Goal: Transaction & Acquisition: Purchase product/service

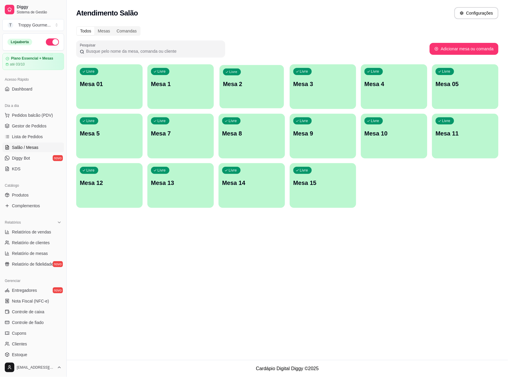
click at [259, 88] on p "Mesa 2" at bounding box center [252, 84] width 58 height 8
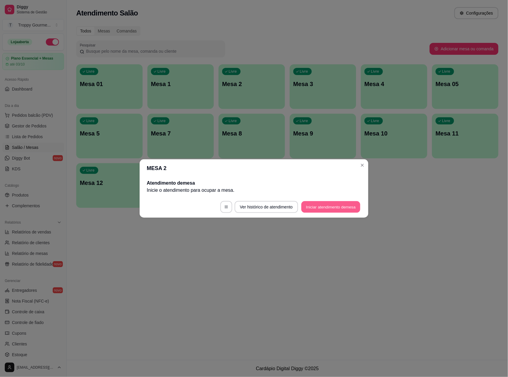
click at [312, 205] on button "Iniciar atendimento de mesa" at bounding box center [331, 207] width 59 height 12
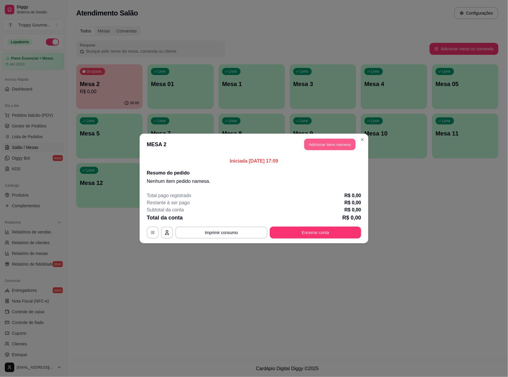
click at [332, 142] on button "Adicionar itens na mesa" at bounding box center [330, 145] width 51 height 12
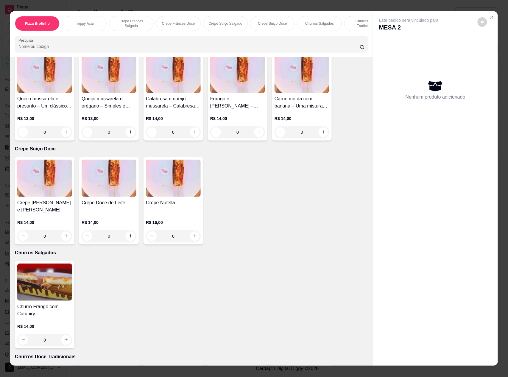
scroll to position [755, 0]
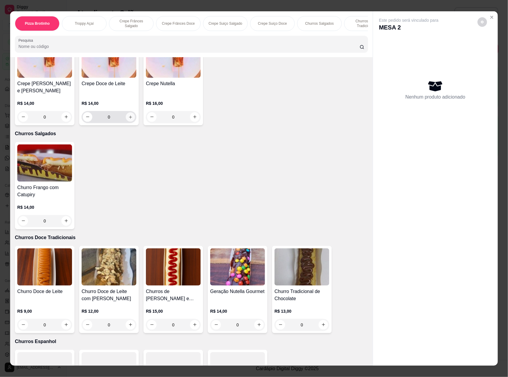
click at [126, 114] on button "increase-product-quantity" at bounding box center [130, 116] width 9 height 9
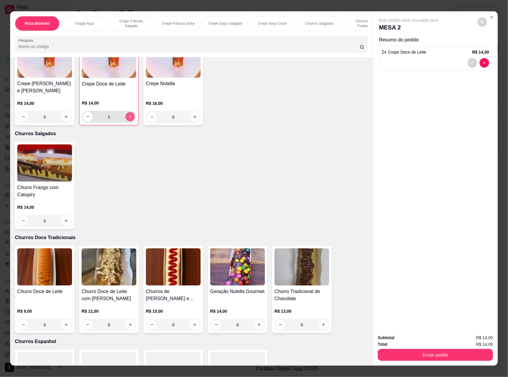
click at [126, 114] on button "increase-product-quantity" at bounding box center [130, 116] width 9 height 9
type input "3"
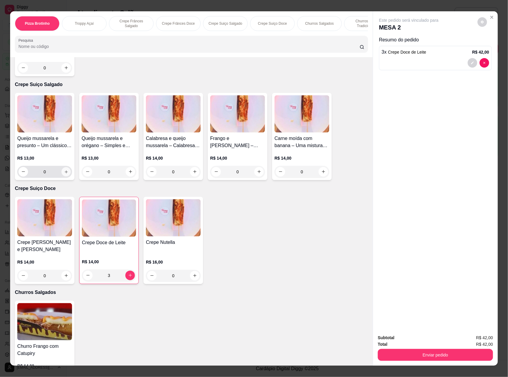
click at [64, 174] on icon "increase-product-quantity" at bounding box center [66, 172] width 4 height 4
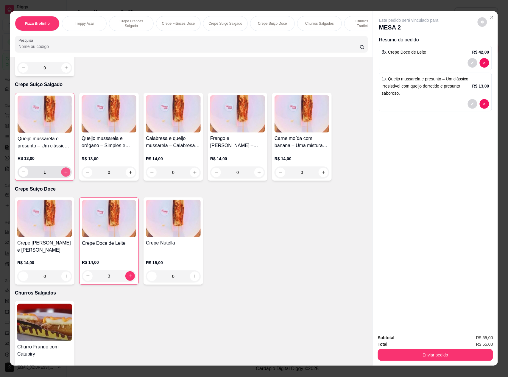
click at [64, 174] on icon "increase-product-quantity" at bounding box center [65, 172] width 3 height 3
type input "3"
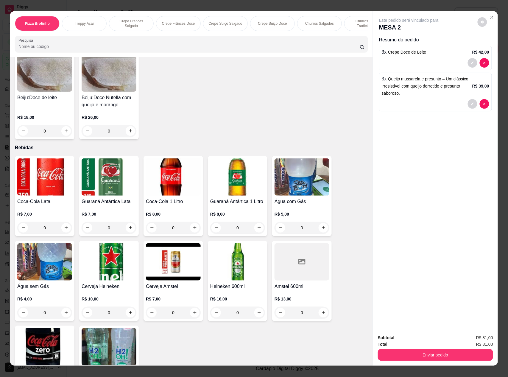
scroll to position [1589, 0]
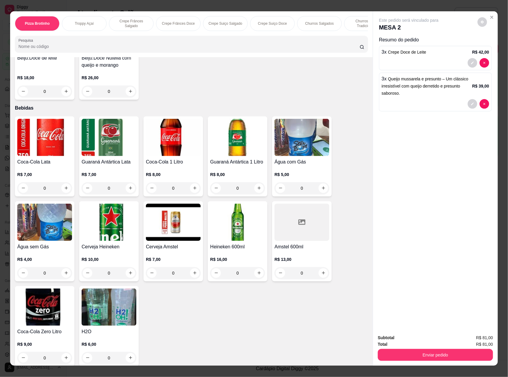
click at [159, 126] on img at bounding box center [173, 137] width 55 height 37
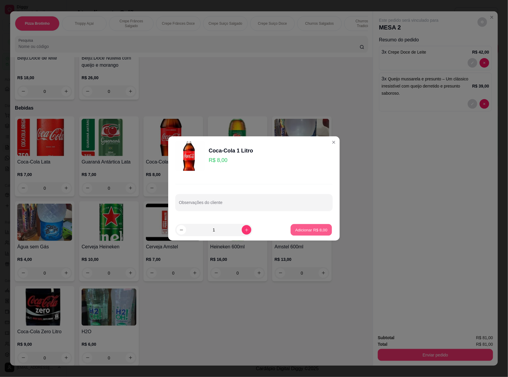
click at [303, 229] on p "Adicionar R$ 8,00" at bounding box center [311, 230] width 32 height 6
type input "1"
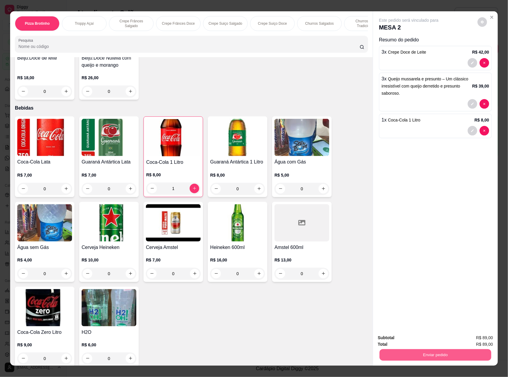
click at [416, 354] on button "Enviar pedido" at bounding box center [436, 356] width 112 height 12
click at [394, 339] on button "Não registrar e enviar pedido" at bounding box center [416, 340] width 60 height 11
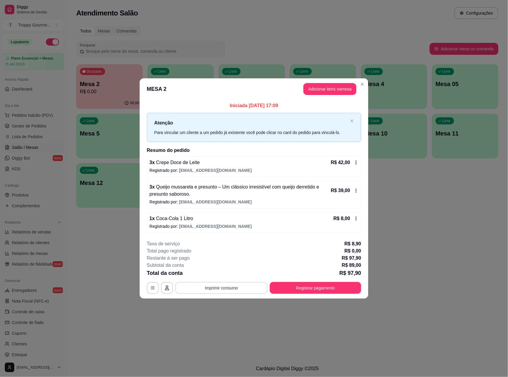
click at [226, 286] on button "Imprimir consumo" at bounding box center [222, 288] width 92 height 12
click at [222, 275] on button "IMPRESSORA" at bounding box center [224, 274] width 42 height 9
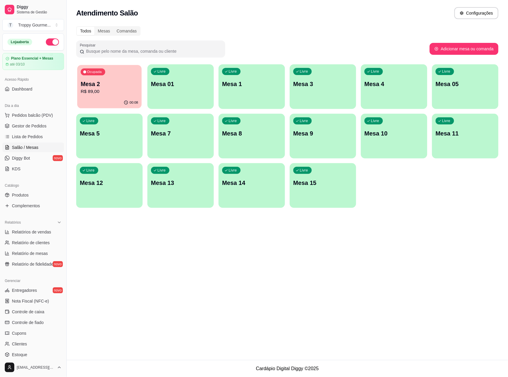
click at [109, 84] on p "Mesa 2" at bounding box center [110, 84] width 58 height 8
